Goal: Task Accomplishment & Management: Manage account settings

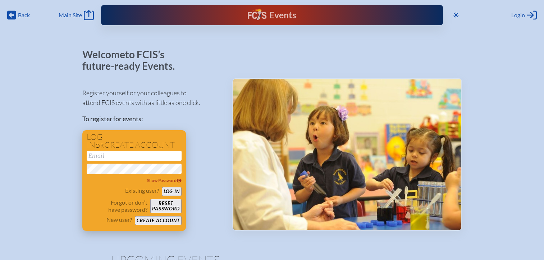
type input "[EMAIL_ADDRESS][DOMAIN_NAME]"
click at [163, 192] on button "Log in" at bounding box center [172, 191] width 20 height 9
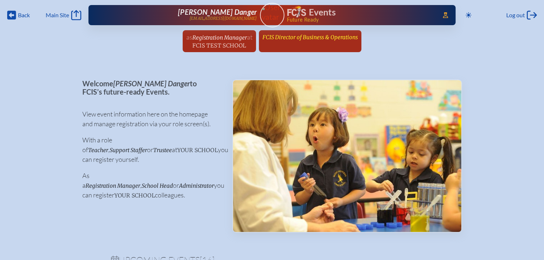
click at [337, 41] on link "FCIS Director of Business & Operations since [DATE]" at bounding box center [310, 37] width 101 height 14
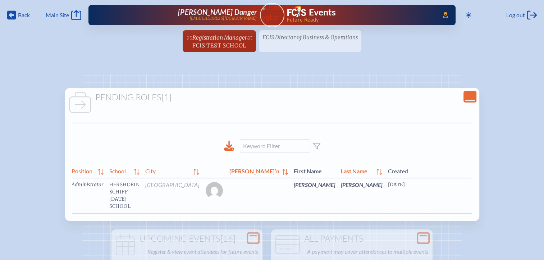
scroll to position [0, 19]
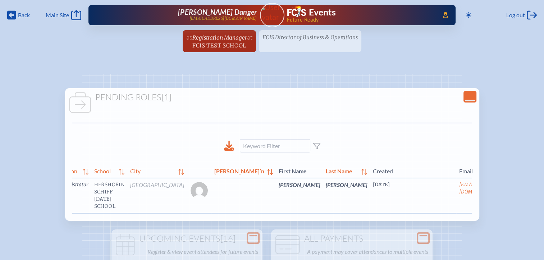
click at [507, 197] on link "edit Person’s Details" at bounding box center [519, 195] width 24 height 23
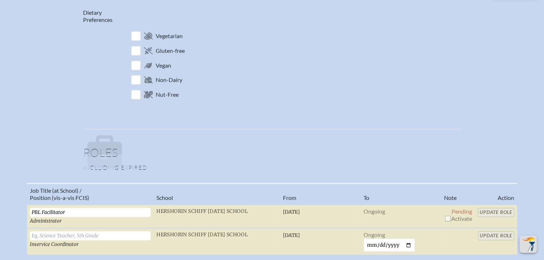
scroll to position [431, 0]
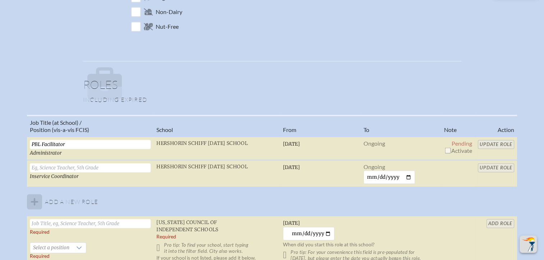
click at [448, 150] on input "checkbox" at bounding box center [448, 150] width 6 height 6
checkbox input "true"
click at [501, 142] on input "Update Role" at bounding box center [496, 144] width 36 height 9
